Goal: Task Accomplishment & Management: Manage account settings

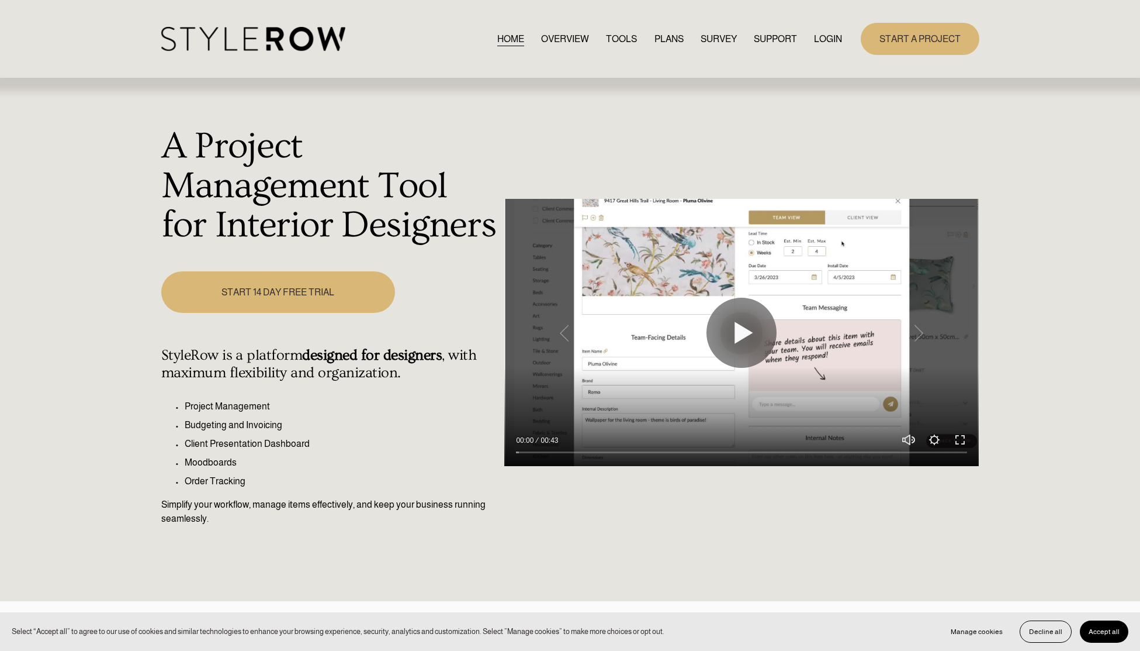
click at [829, 39] on link "LOGIN" at bounding box center [828, 39] width 28 height 16
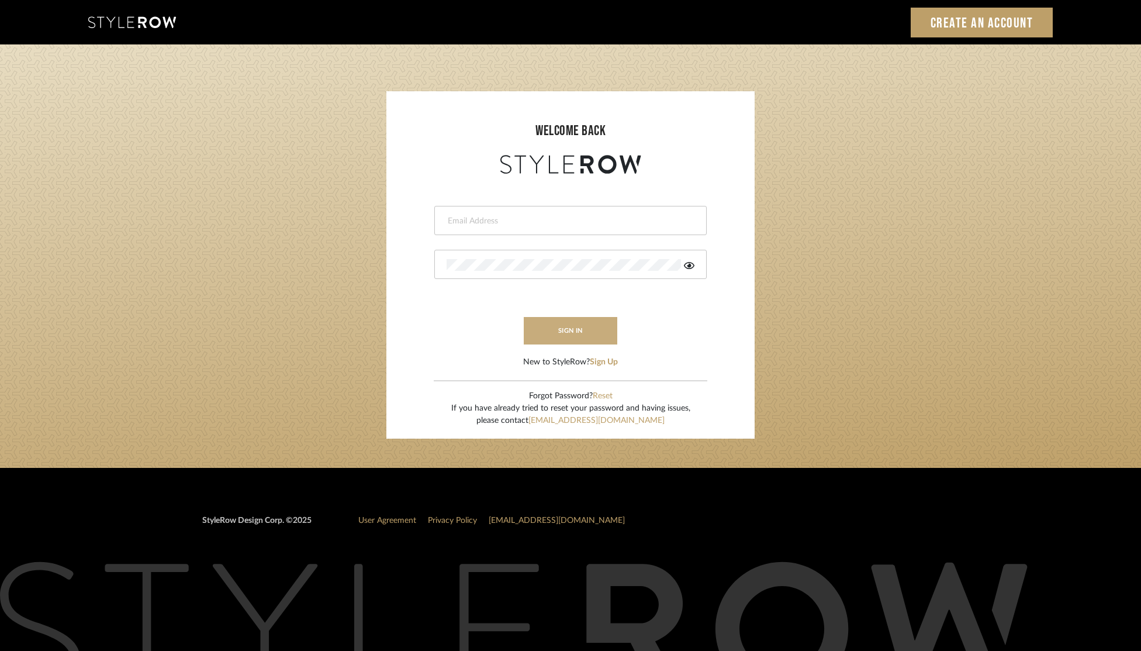
type input "[EMAIL_ADDRESS][DOMAIN_NAME]"
click at [583, 334] on button "sign in" at bounding box center [571, 330] width 94 height 27
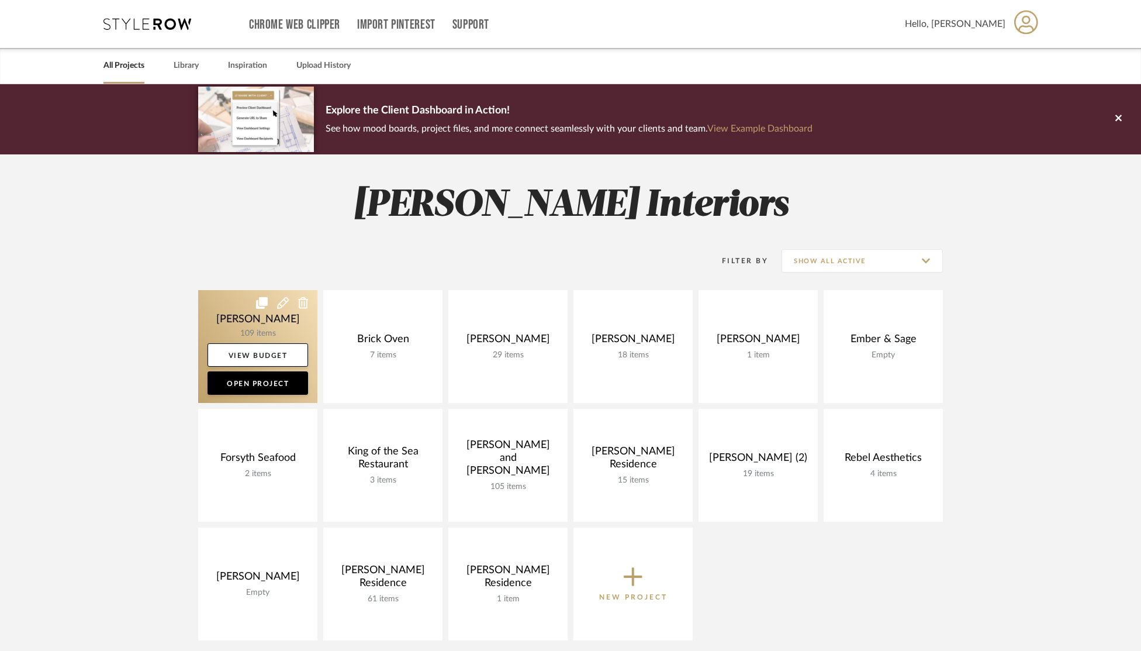
click at [286, 335] on link at bounding box center [257, 346] width 119 height 113
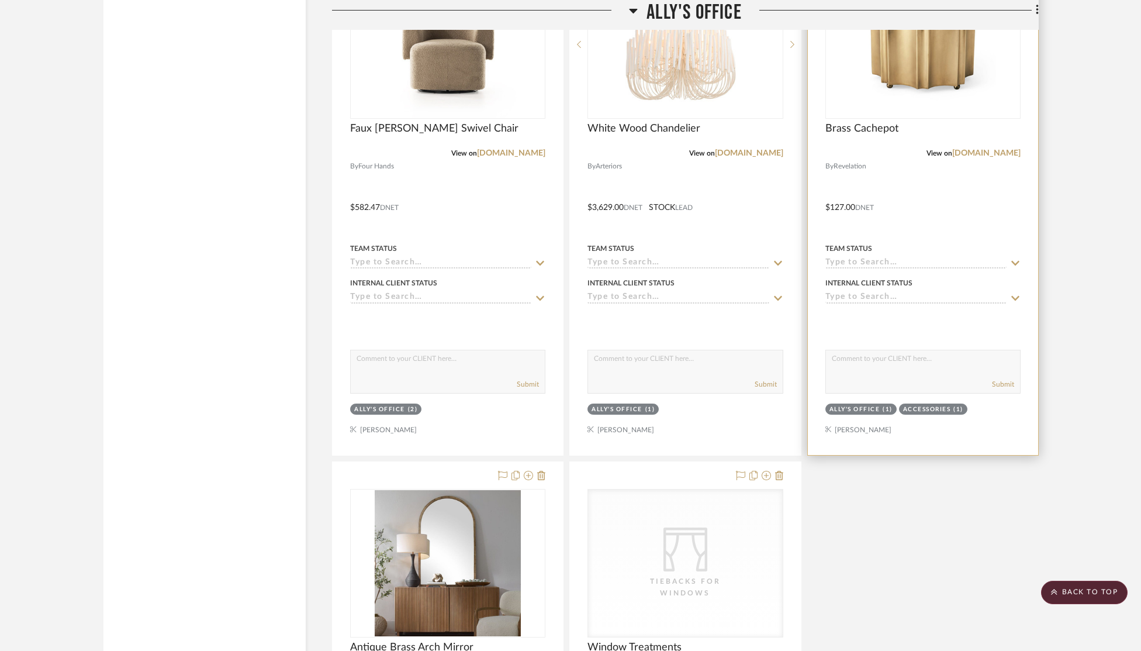
scroll to position [2568, 0]
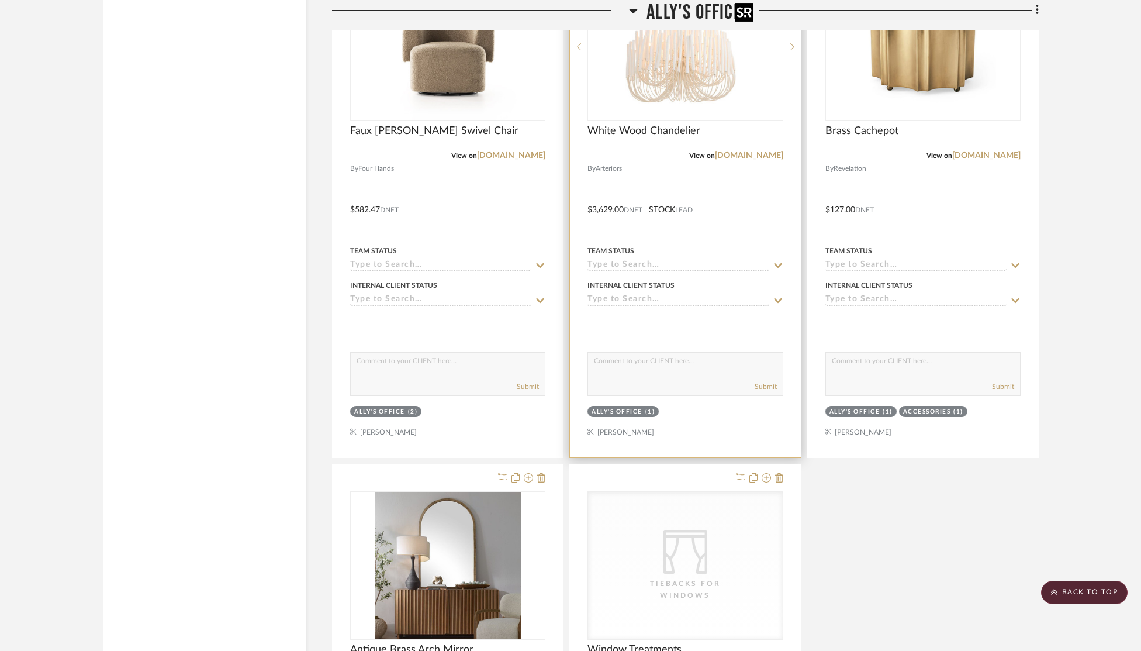
click at [691, 100] on div at bounding box center [684, 47] width 195 height 148
click at [732, 155] on link "arteriorshome.com" at bounding box center [749, 155] width 68 height 8
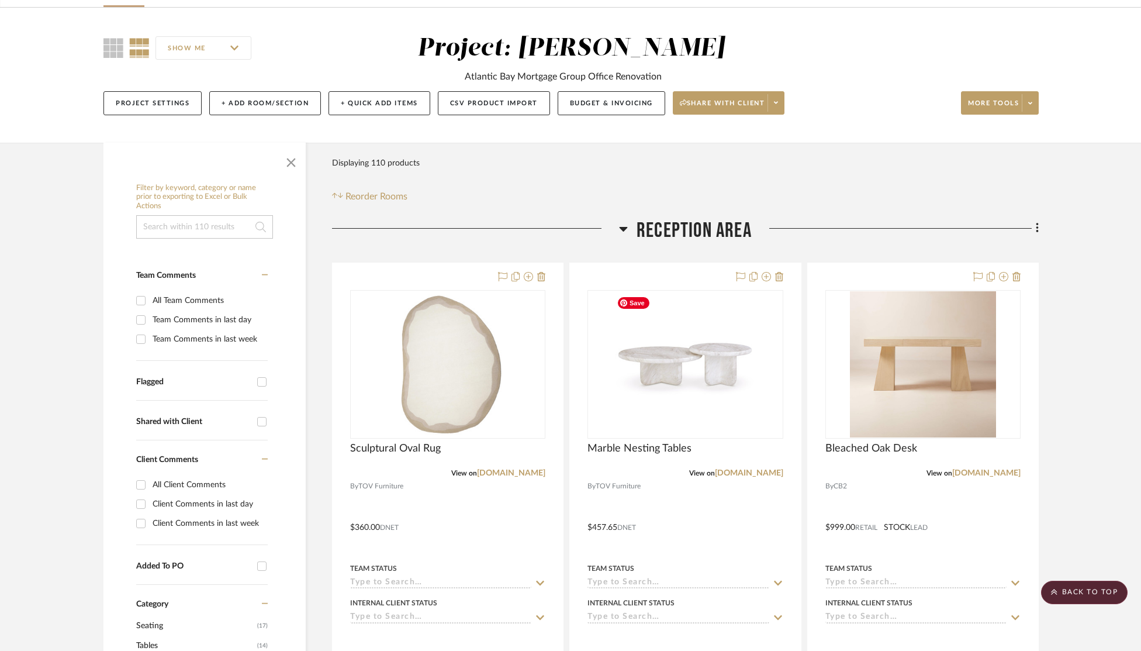
scroll to position [0, 0]
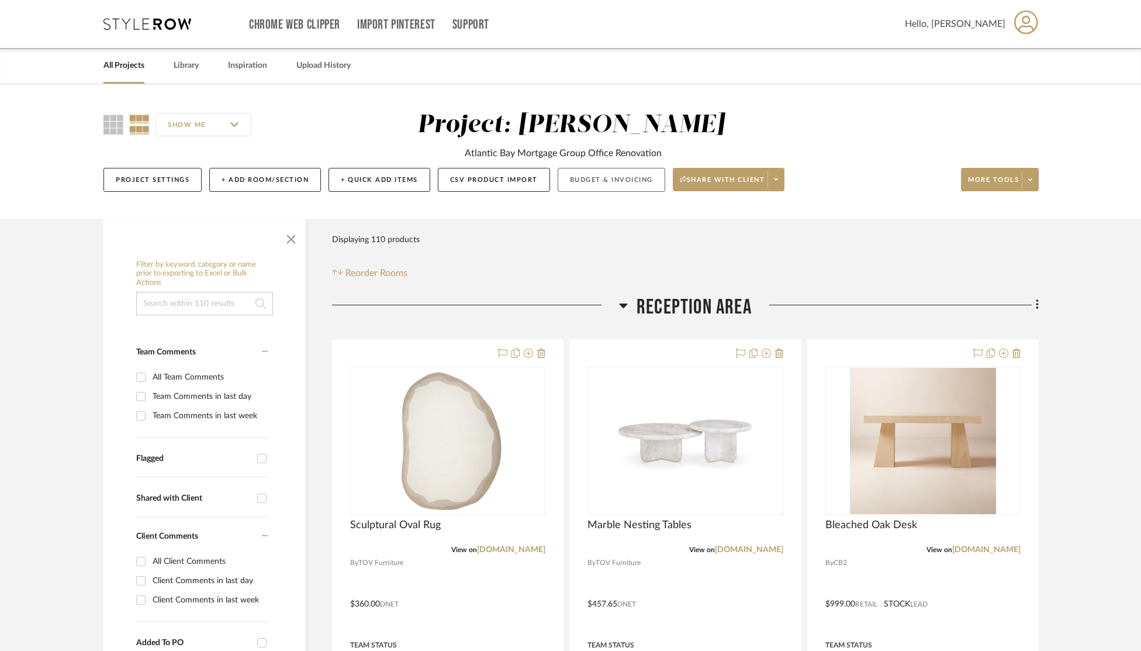
click at [576, 183] on button "Budget & Invoicing" at bounding box center [612, 180] width 108 height 24
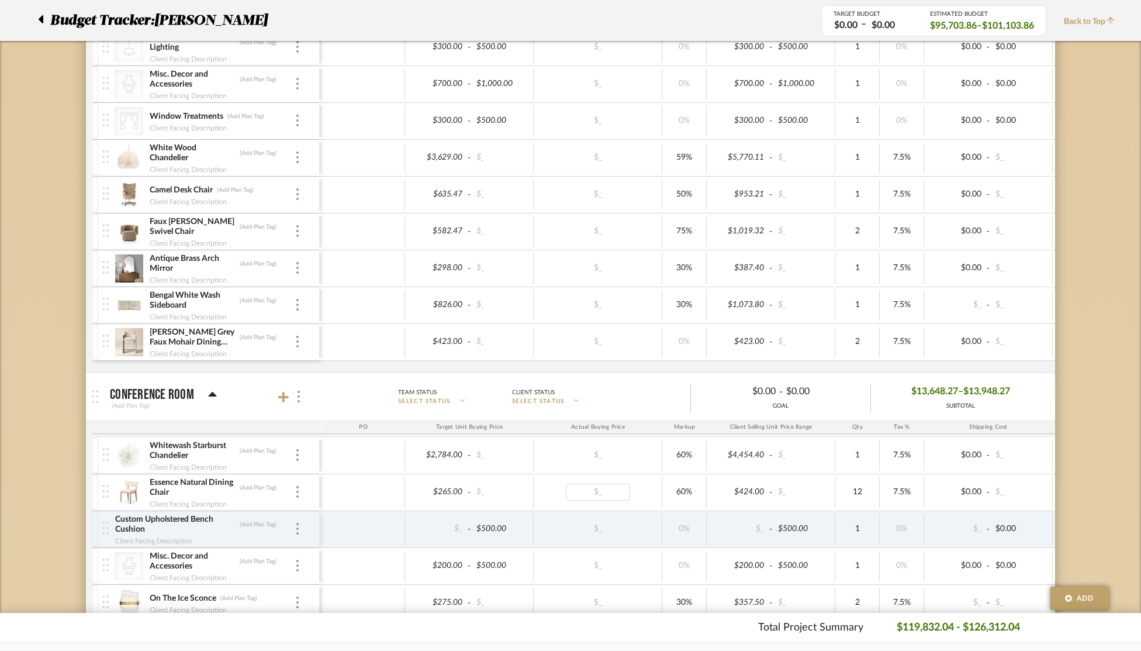
scroll to position [1113, 0]
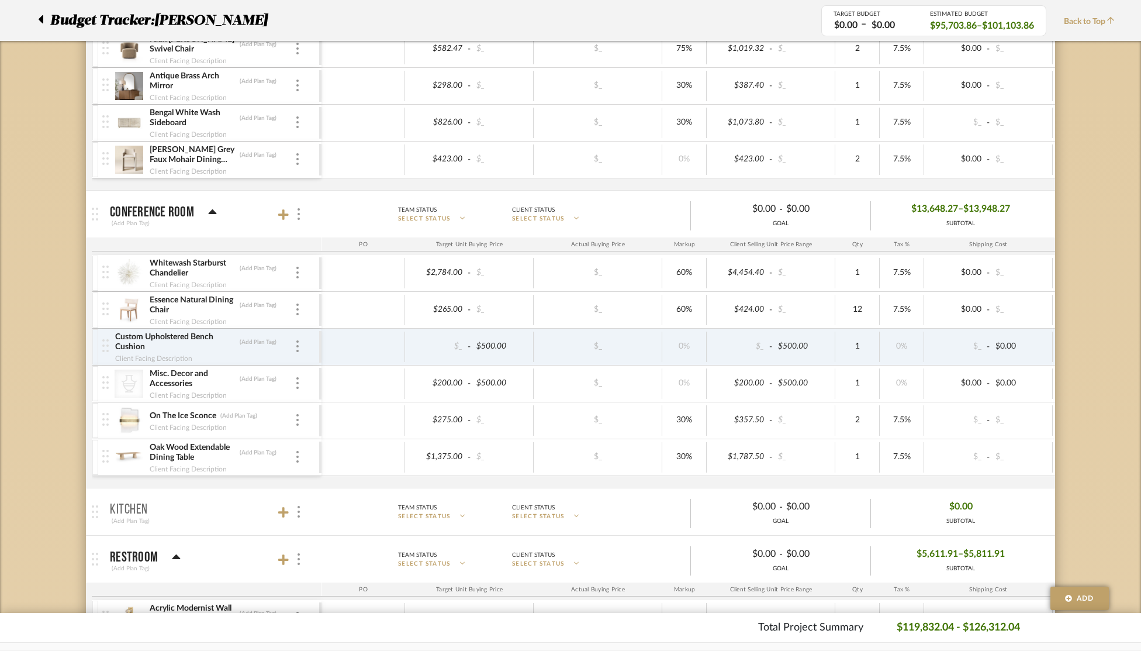
click at [300, 274] on div "Whitewash Starburst Chandelier (Add Plan Tag) Client Facing Description" at bounding box center [210, 273] width 217 height 36
click at [265, 280] on div "Client Facing Description" at bounding box center [222, 278] width 146 height 9
click at [288, 277] on div "Whitewash Starburst Chandelier (Add Plan Tag)" at bounding box center [222, 268] width 146 height 21
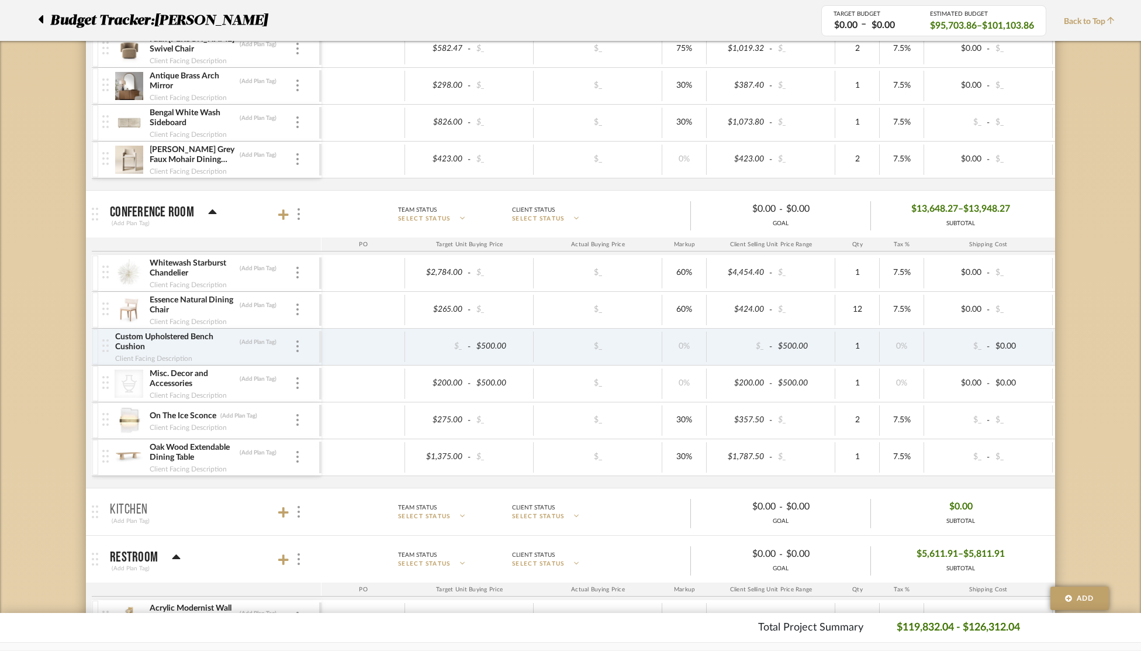
click at [292, 276] on div "Whitewash Starburst Chandelier (Add Plan Tag)" at bounding box center [222, 268] width 146 height 21
click at [296, 277] on img at bounding box center [297, 273] width 2 height 12
click at [323, 299] on span "Manage Item" at bounding box center [355, 298] width 70 height 10
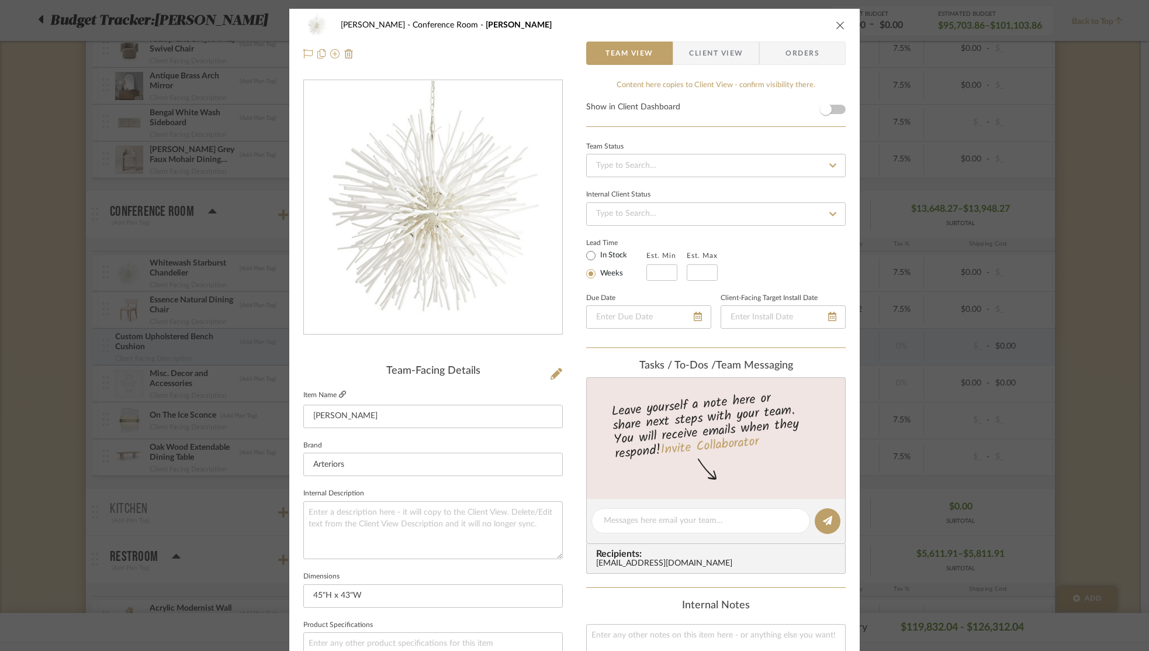
click at [341, 394] on icon at bounding box center [342, 393] width 7 height 7
